Goal: Task Accomplishment & Management: Manage account settings

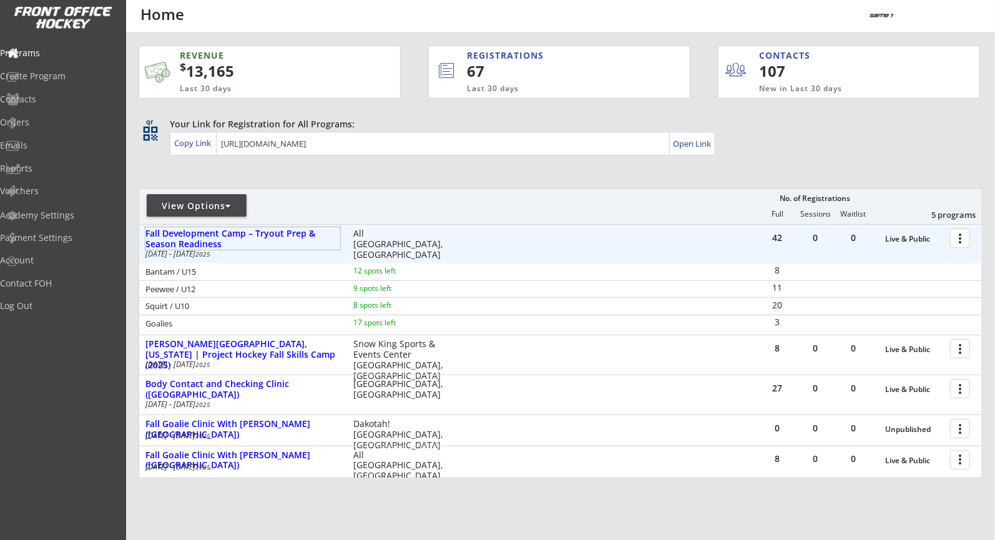
click at [966, 243] on div at bounding box center [962, 237] width 22 height 22
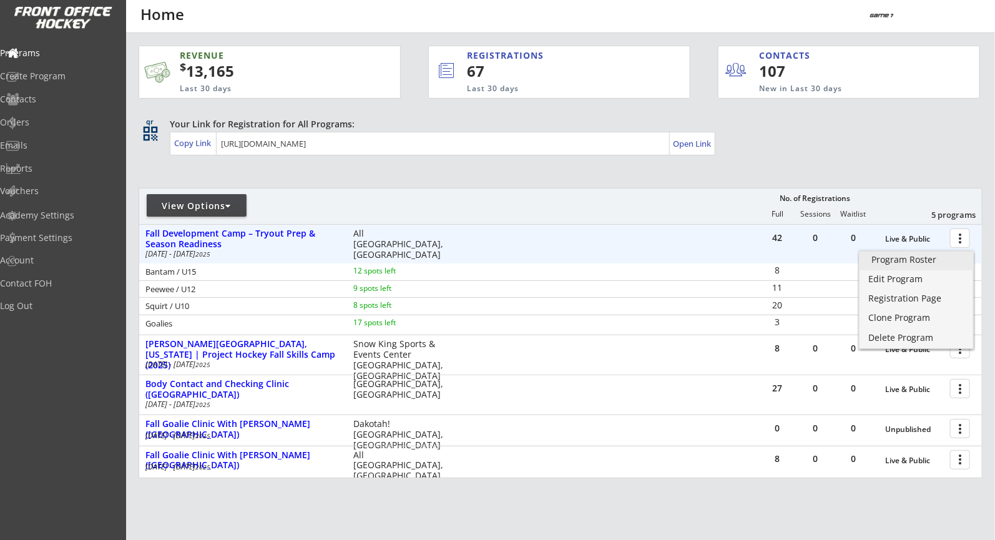
click at [908, 259] on div "Program Roster" at bounding box center [917, 259] width 90 height 9
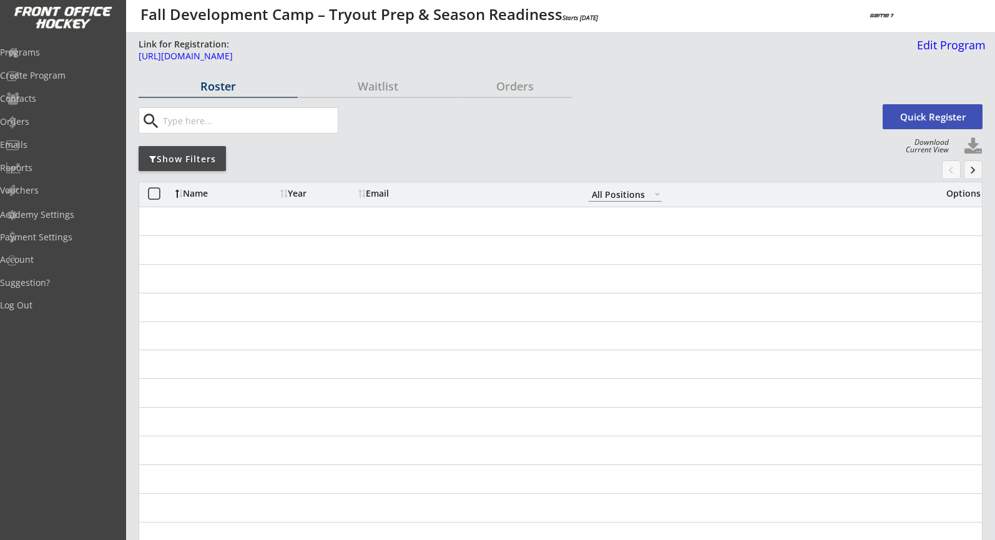
select select ""All Positions""
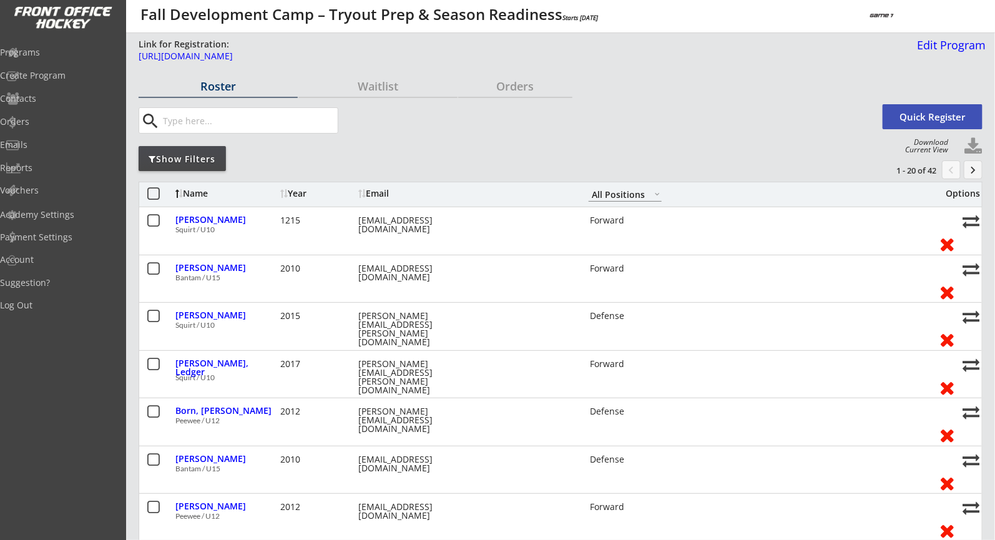
click at [285, 124] on input "input" at bounding box center [249, 120] width 178 height 25
paste input "Tangren"
type input "Tangren"
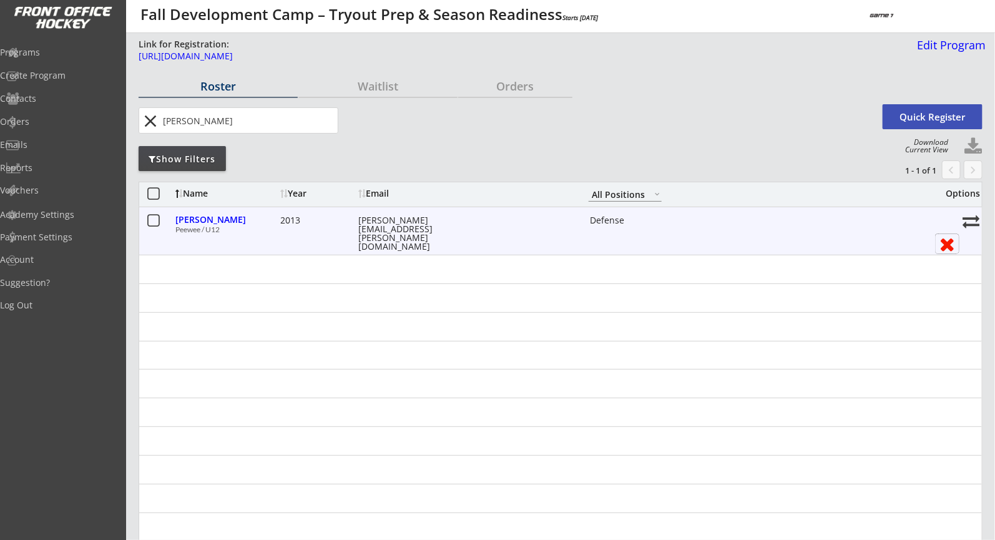
click at [947, 241] on button at bounding box center [946, 243] width 23 height 19
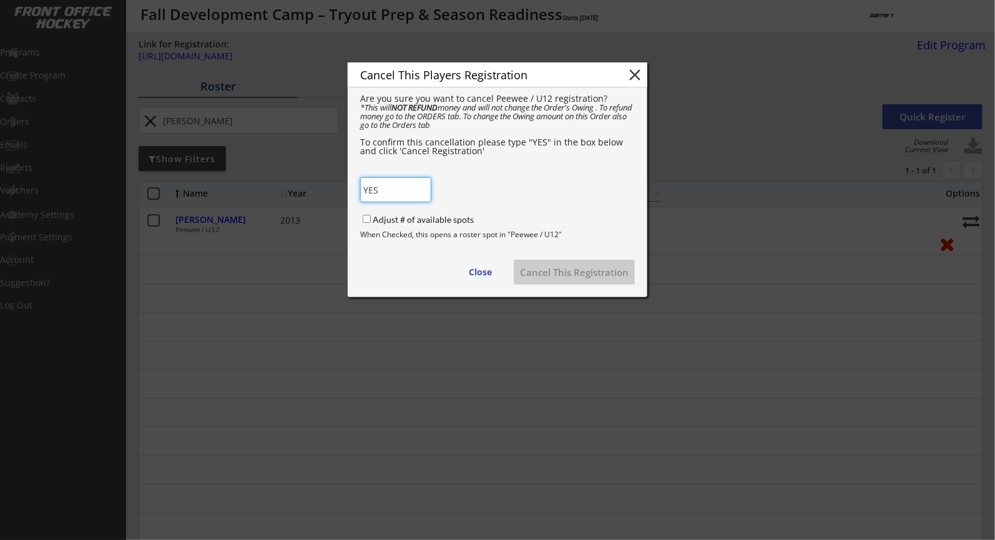
type input "YES"
click at [367, 220] on input "Adjust # of available spots" at bounding box center [367, 219] width 8 height 8
checkbox input "true"
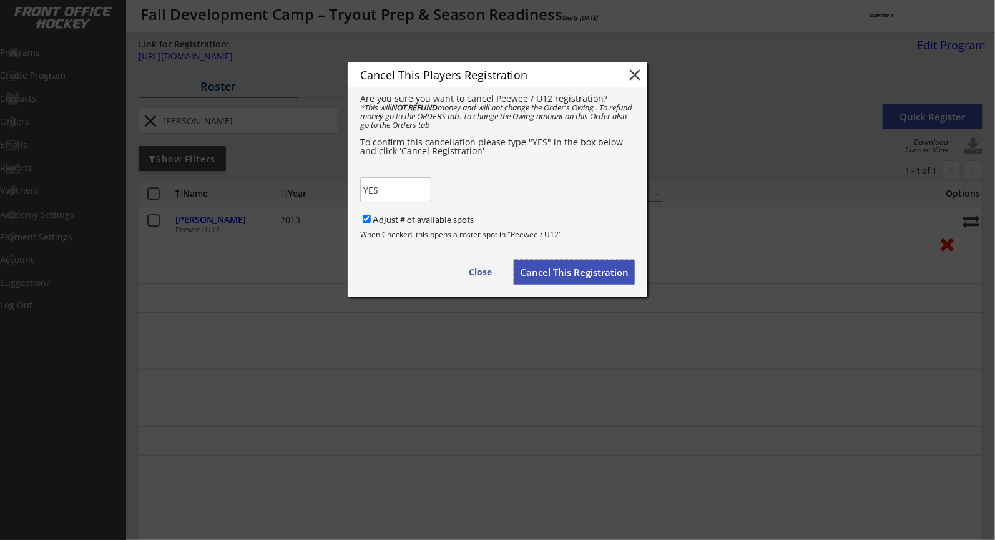
click at [563, 271] on button "Cancel This Registration" at bounding box center [574, 272] width 121 height 25
checkbox input "false"
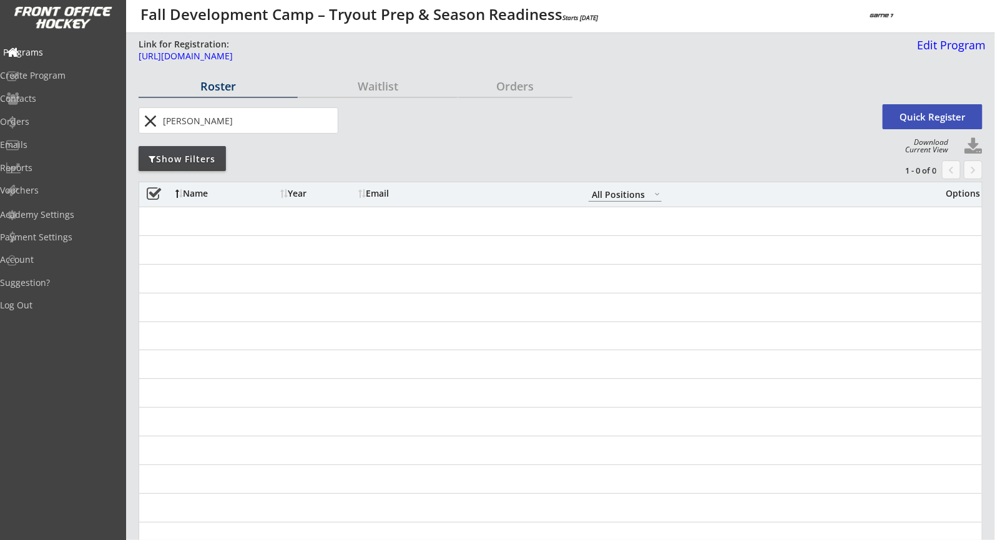
click at [76, 51] on div "Programs" at bounding box center [59, 52] width 112 height 9
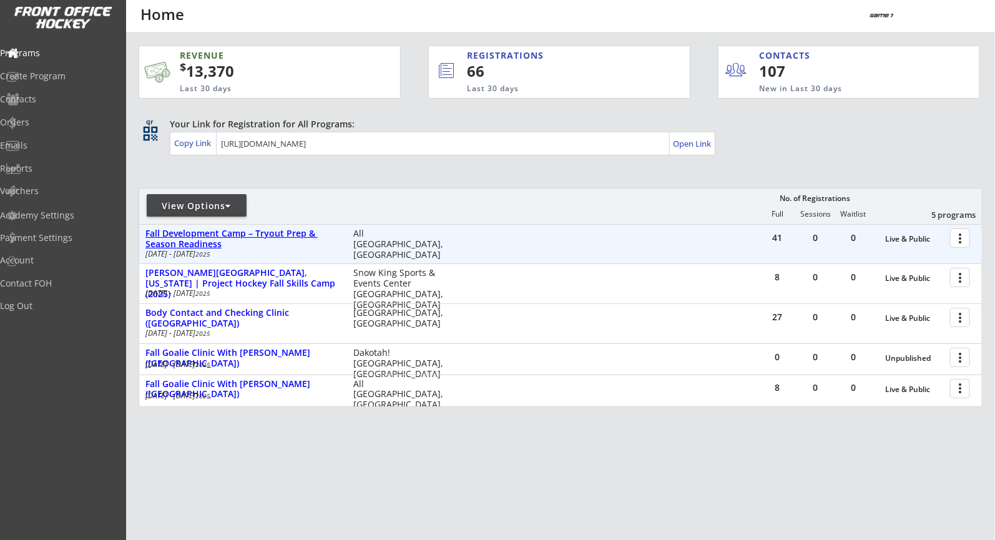
click at [185, 235] on div "Fall Development Camp – Tryout Prep & Season Readiness" at bounding box center [242, 238] width 195 height 21
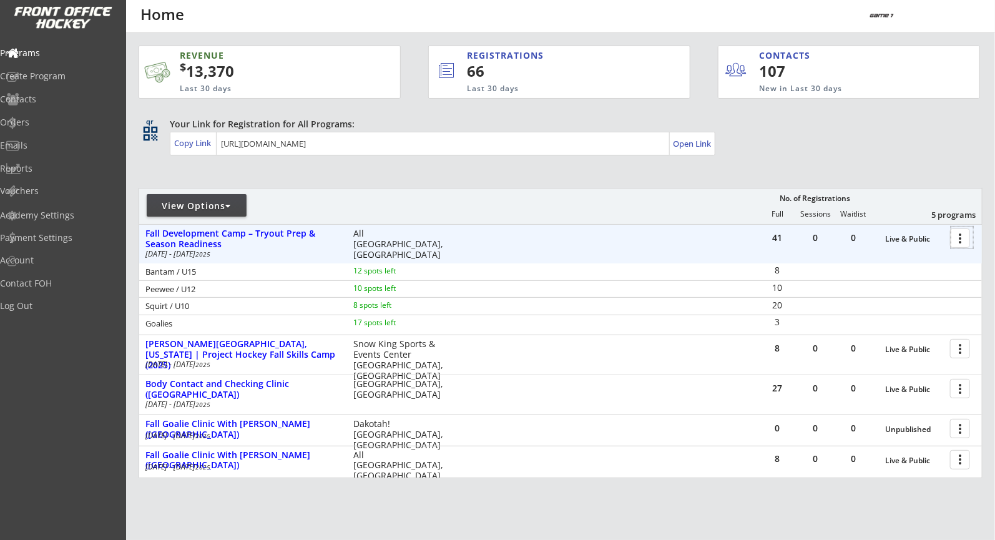
click at [952, 238] on div at bounding box center [962, 237] width 22 height 22
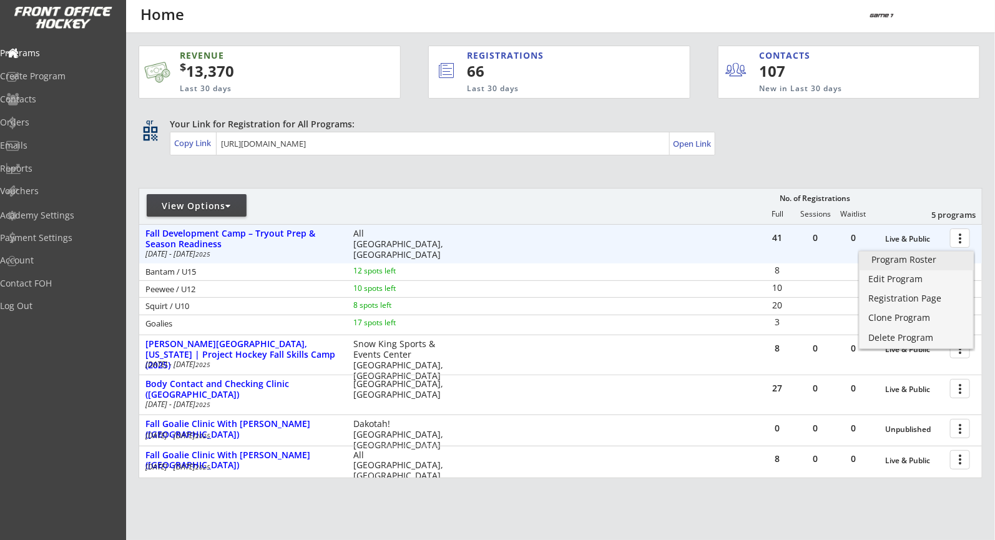
click at [917, 256] on div "Program Roster" at bounding box center [917, 259] width 90 height 9
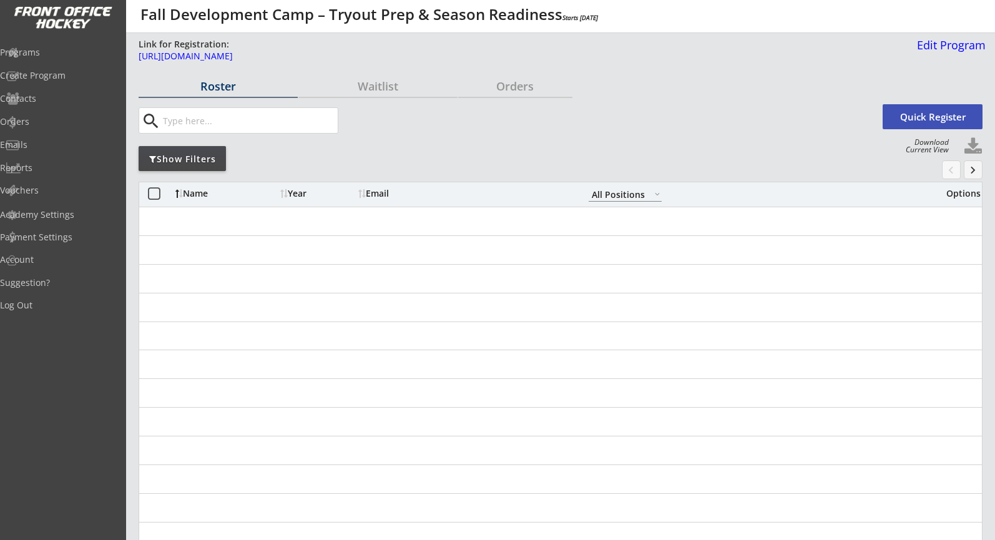
select select ""All Positions""
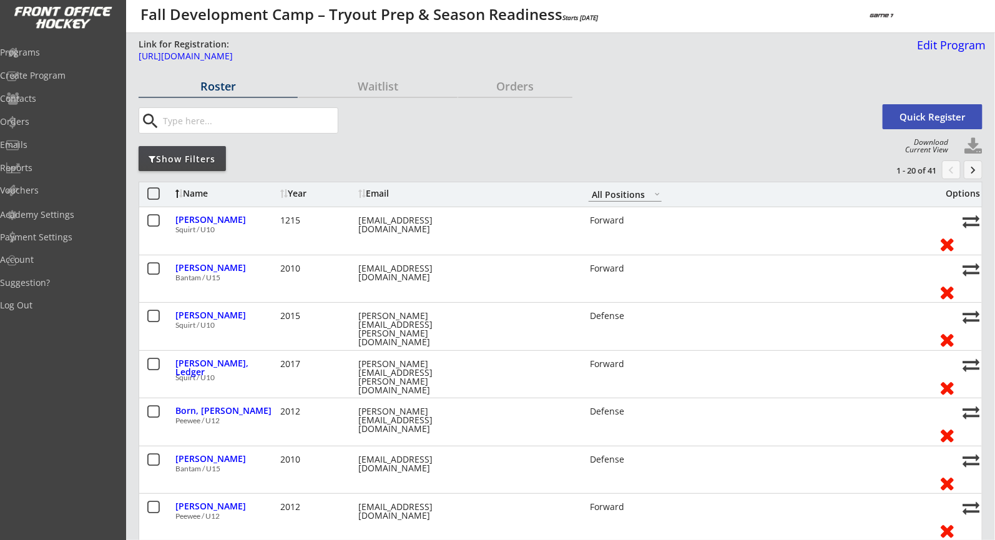
click at [268, 121] on input "input" at bounding box center [249, 120] width 178 height 25
paste input "[EMAIL_ADDRESS][DOMAIN_NAME]"
type input "[EMAIL_ADDRESS][DOMAIN_NAME]"
